Goal: Information Seeking & Learning: Learn about a topic

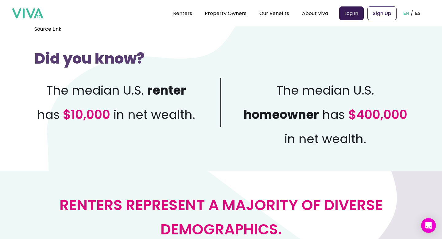
scroll to position [260, 0]
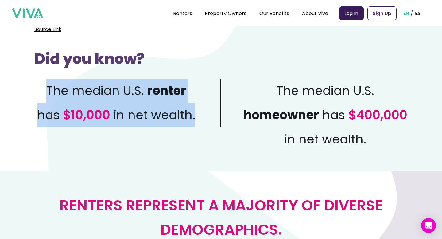
drag, startPoint x: 50, startPoint y: 89, endPoint x: 193, endPoint y: 107, distance: 144.7
click at [193, 107] on p "The median U.S. renter has $10,000 in net wealth." at bounding box center [127, 103] width 187 height 48
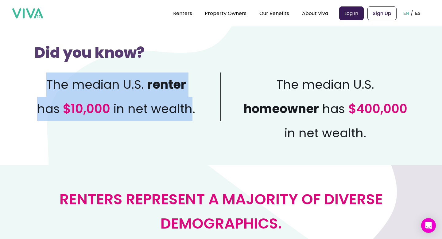
scroll to position [267, 0]
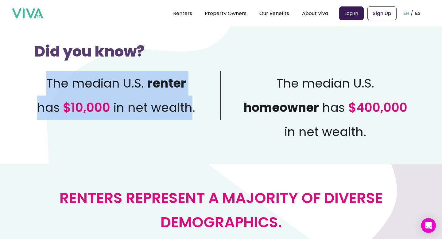
copy p "The median U.S. renter has $10,000 in net wealth"
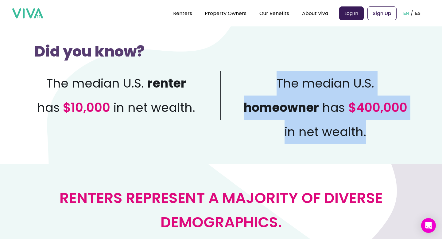
drag, startPoint x: 280, startPoint y: 84, endPoint x: 377, endPoint y: 133, distance: 108.9
click at [377, 133] on p "The median U.S. homeowner has $400,000 in net wealth." at bounding box center [314, 107] width 186 height 73
copy p "The median U.S. homeowner has $400,000 in net wealth."
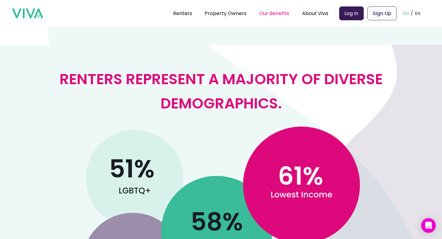
scroll to position [385, 0]
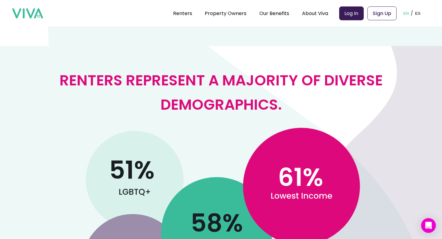
click at [76, 76] on h2 "Renters represent a majority of diverse demographics." at bounding box center [220, 92] width 383 height 48
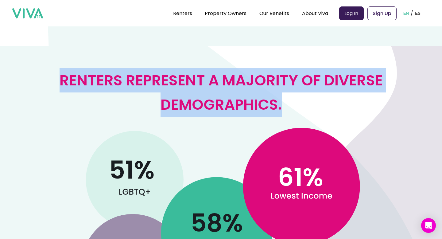
drag, startPoint x: 54, startPoint y: 76, endPoint x: 294, endPoint y: 101, distance: 241.1
click at [294, 101] on h2 "Renters represent a majority of diverse demographics." at bounding box center [220, 92] width 383 height 48
copy h2 "Renters represent a majority of diverse demographics."
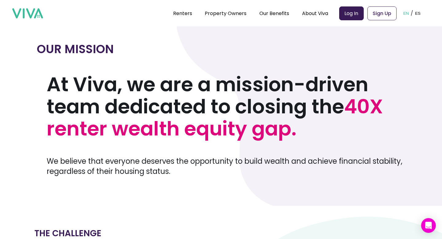
scroll to position [29, 0]
